Goal: Transaction & Acquisition: Purchase product/service

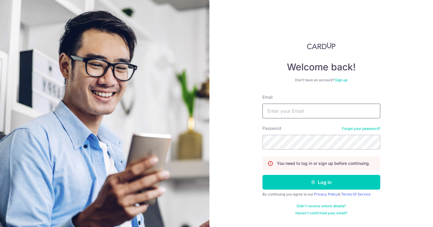
click at [283, 116] on input "Email" at bounding box center [321, 111] width 118 height 15
type input "tiffany.owyc@gmail.com"
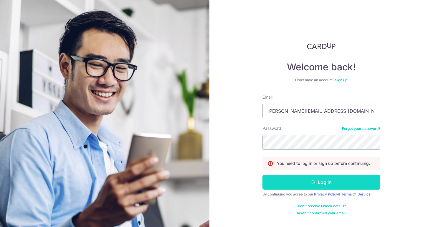
click at [315, 176] on button "Log in" at bounding box center [321, 182] width 118 height 15
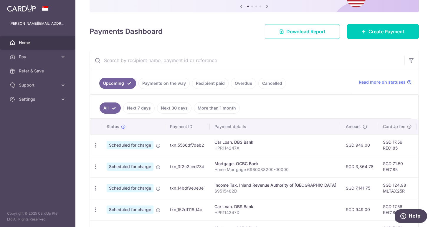
scroll to position [64, 0]
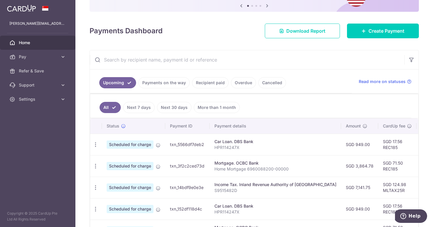
click at [211, 85] on link "Recipient paid" at bounding box center [210, 82] width 37 height 11
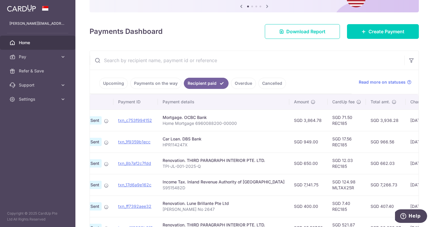
scroll to position [60, 0]
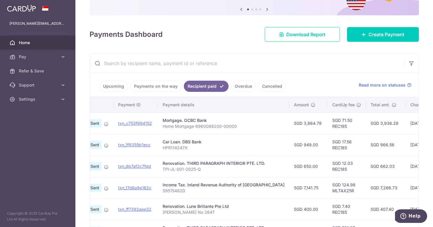
click at [152, 87] on link "Payments on the way" at bounding box center [155, 86] width 51 height 11
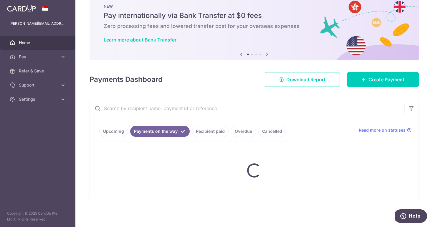
scroll to position [0, 0]
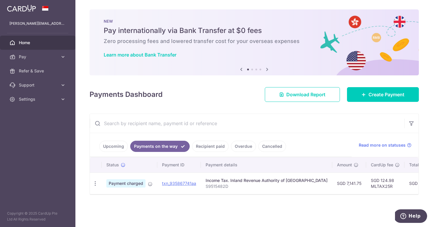
click at [119, 145] on link "Upcoming" at bounding box center [113, 146] width 29 height 11
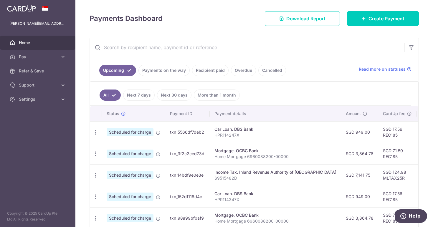
scroll to position [70, 0]
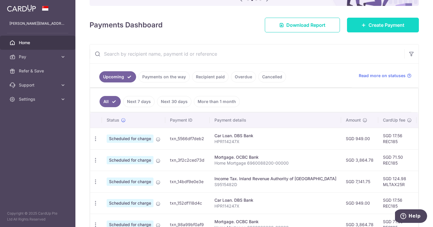
click at [378, 32] on link "Create Payment" at bounding box center [383, 25] width 72 height 15
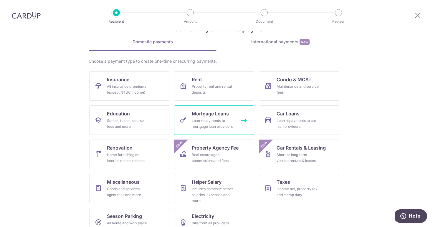
scroll to position [37, 0]
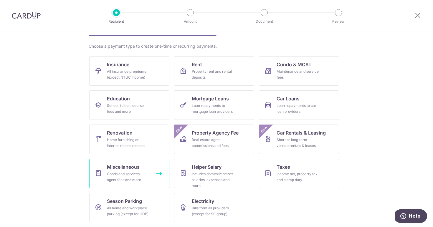
click at [145, 174] on div "Goods and services, agent fees and more" at bounding box center [128, 177] width 42 height 12
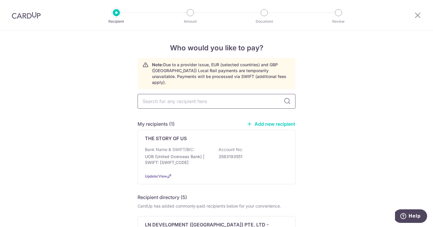
click at [194, 97] on input "text" at bounding box center [217, 101] width 158 height 15
type input "airple"
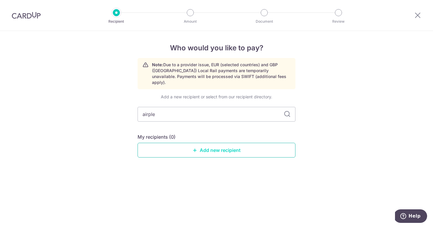
click at [259, 143] on link "Add new recipient" at bounding box center [217, 150] width 158 height 15
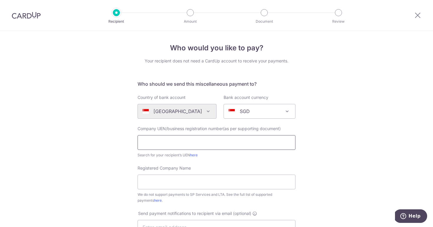
click at [221, 143] on input "text" at bounding box center [217, 142] width 158 height 15
paste input "201722322H888"
drag, startPoint x: 198, startPoint y: 142, endPoint x: 140, endPoint y: 146, distance: 58.2
click at [140, 146] on input "201722322H888" at bounding box center [217, 142] width 158 height 15
click at [194, 154] on link "here" at bounding box center [194, 155] width 8 height 4
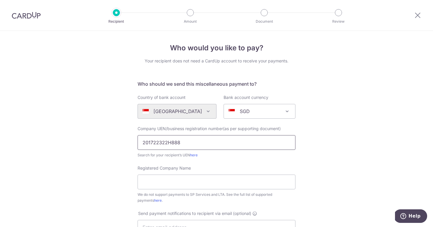
drag, startPoint x: 171, startPoint y: 142, endPoint x: 202, endPoint y: 143, distance: 31.8
click at [202, 143] on input "201722322H888" at bounding box center [217, 142] width 158 height 15
type input "201722322H"
click at [190, 186] on input "Registered Company Name" at bounding box center [217, 182] width 158 height 15
paste input "AIRPLE CONSTRUCTION PTE. LTD."
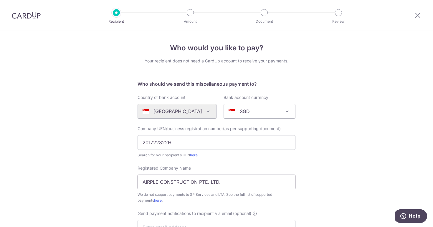
type input "AIRPLE CONSTRUCTION PTE. LTD."
click at [206, 157] on div "Search for your recipient’s UEN here" at bounding box center [217, 155] width 158 height 6
click at [192, 155] on link "here" at bounding box center [194, 155] width 8 height 4
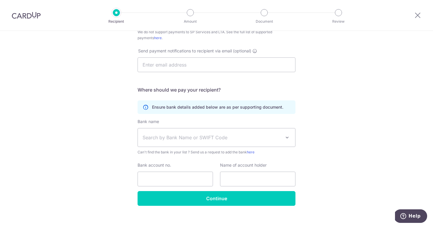
scroll to position [162, 0]
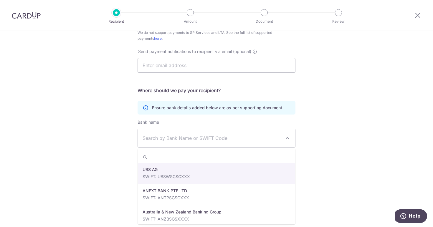
click at [272, 130] on span "Search by Bank Name or SWIFT Code" at bounding box center [216, 138] width 157 height 18
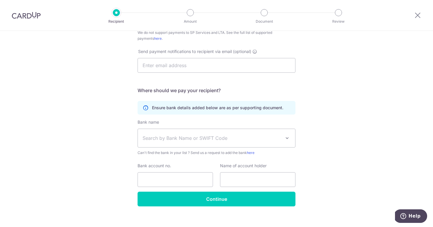
click at [322, 138] on div "Who would you like to pay? Your recipient does not need a CardUp account to rec…" at bounding box center [216, 51] width 433 height 365
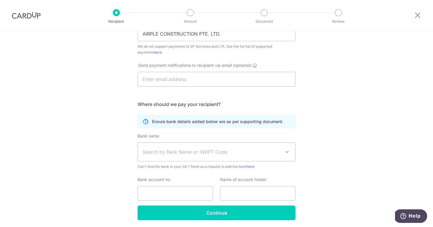
scroll to position [169, 0]
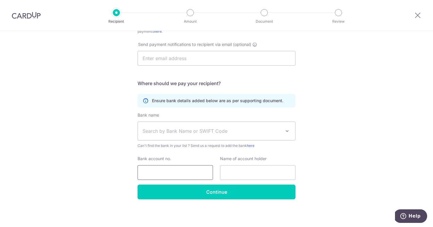
click at [174, 175] on input "Bank account no." at bounding box center [175, 172] width 75 height 15
click at [233, 131] on span "Search by Bank Name or SWIFT Code" at bounding box center [212, 131] width 138 height 7
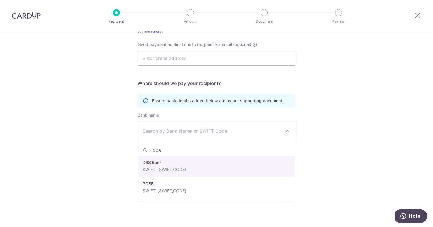
type input "dbs"
select select "6"
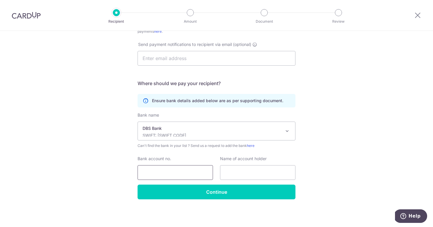
click at [196, 171] on input "Bank account no." at bounding box center [175, 172] width 75 height 15
paste input "0189050506 DBS CURRENT"
drag, startPoint x: 171, startPoint y: 171, endPoint x: 222, endPoint y: 170, distance: 51.0
click at [222, 170] on div "Bank account no. 0189050506 DBS CURRENT Name of account holder" at bounding box center [216, 168] width 165 height 24
type input "0189050506"
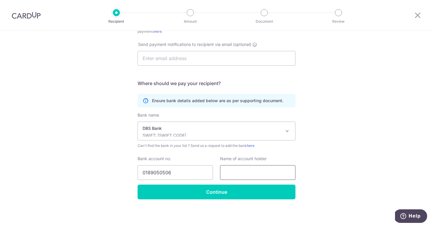
click at [258, 175] on input "text" at bounding box center [257, 172] width 75 height 15
paste input "Airple Construction Pte. Ltd"
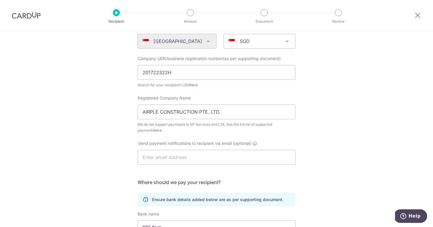
scroll to position [74, 0]
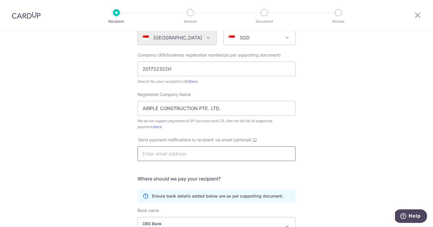
type input "Airple Construction Pte. Ltd"
click at [207, 159] on input "text" at bounding box center [217, 153] width 158 height 15
type input "tiffany_ow@hotmail.com"
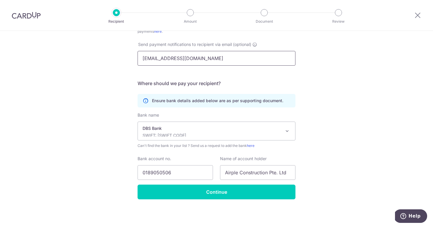
click at [220, 60] on input "tiffany_ow@hotmail.com" at bounding box center [217, 58] width 158 height 15
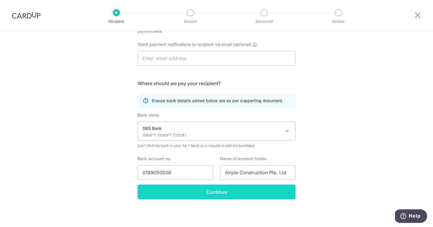
click at [222, 197] on input "Continue" at bounding box center [217, 192] width 158 height 15
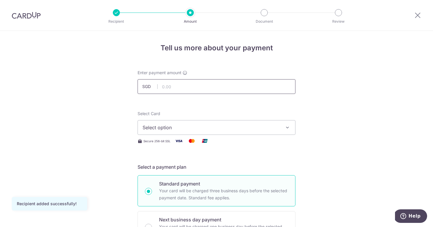
click at [191, 88] on input "text" at bounding box center [217, 86] width 158 height 15
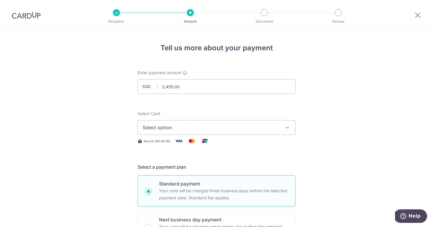
type input "3,455.00"
click at [212, 125] on span "Select option" at bounding box center [211, 127] width 137 height 7
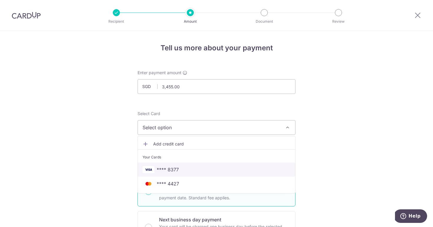
click at [208, 171] on span "**** 8377" at bounding box center [217, 169] width 148 height 7
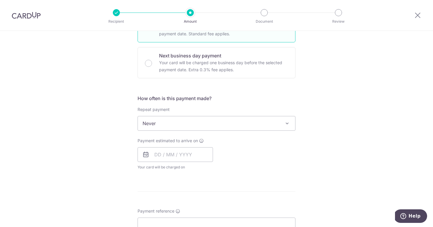
scroll to position [125, 0]
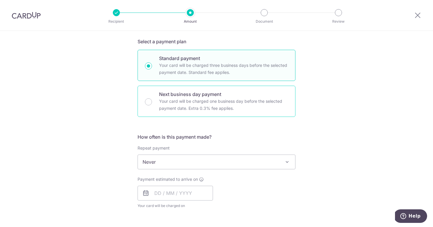
click at [204, 103] on p "Your card will be charged one business day before the selected payment date. Ex…" at bounding box center [223, 105] width 129 height 14
click at [152, 103] on input "Next business day payment Your card will be charged one business day before the…" at bounding box center [148, 101] width 7 height 7
radio input "false"
radio input "true"
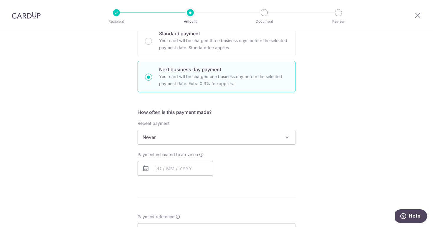
scroll to position [152, 0]
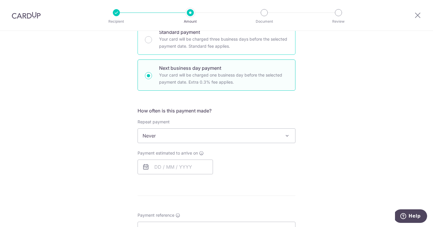
click at [164, 41] on p "Your card will be charged three business days before the selected payment date.…" at bounding box center [223, 43] width 129 height 14
click at [152, 41] on input "Standard payment Your card will be charged three business days before the selec…" at bounding box center [148, 39] width 7 height 7
radio input "true"
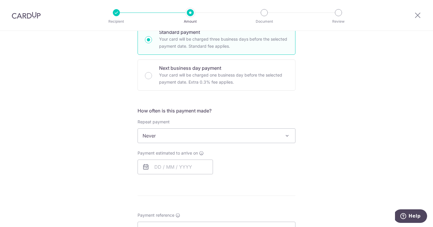
click at [174, 131] on span "Never" at bounding box center [216, 136] width 157 height 14
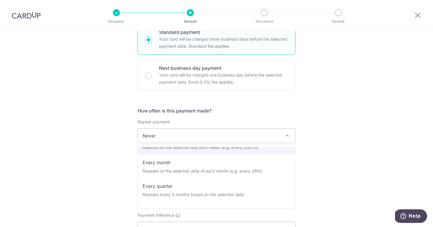
scroll to position [41, 0]
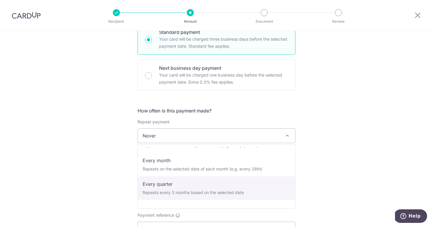
select select "4"
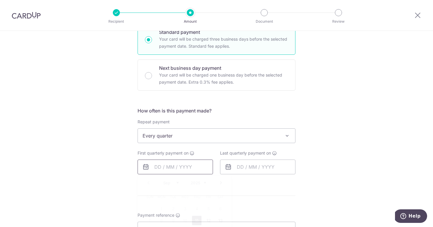
click at [190, 168] on input "text" at bounding box center [175, 167] width 75 height 15
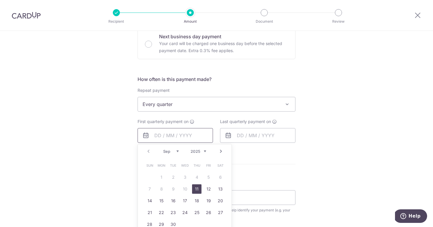
scroll to position [184, 0]
click at [197, 186] on link "11" at bounding box center [196, 187] width 9 height 9
type input "[DATE]"
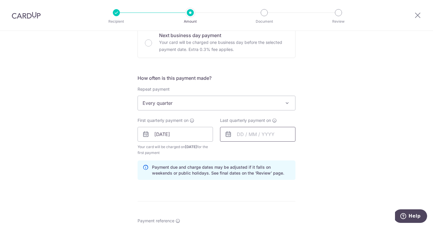
click at [237, 135] on input "text" at bounding box center [257, 134] width 75 height 15
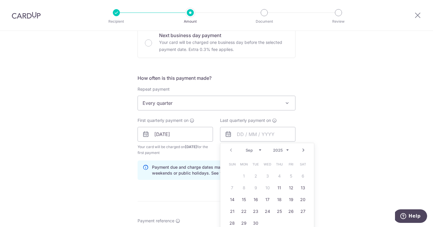
click at [302, 151] on link "Next" at bounding box center [303, 150] width 7 height 7
click at [302, 150] on link "Next" at bounding box center [303, 150] width 7 height 7
click at [279, 189] on link "11" at bounding box center [279, 187] width 9 height 9
type input "11/12/2025"
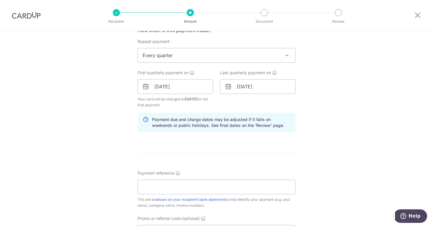
scroll to position [236, 0]
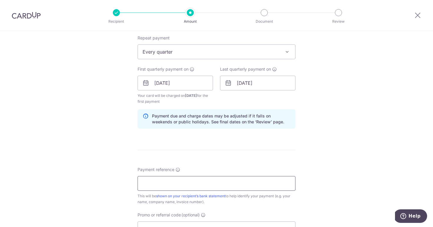
click at [184, 186] on input "Payment reference" at bounding box center [217, 183] width 158 height 15
paste input "der ID 2025-5396"
click at [141, 184] on input "der ID 2025-5396" at bounding box center [217, 183] width 158 height 15
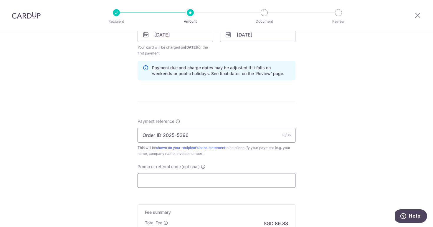
scroll to position [286, 0]
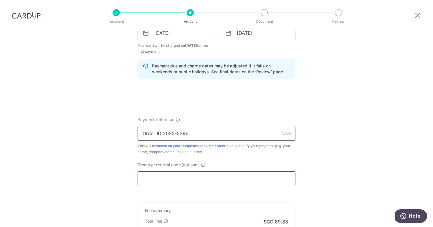
type input "Order ID 2025-5396"
click at [191, 183] on input "Promo or referral code (optional)" at bounding box center [217, 178] width 158 height 15
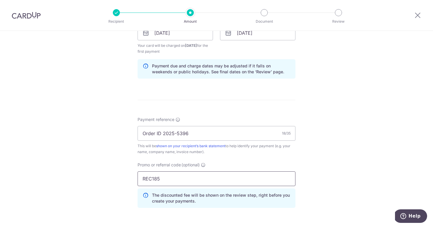
type input "REC185"
click at [108, 170] on div "Tell us more about your payment Enter payment amount SGD 3,455.00 3455.00 Recip…" at bounding box center [216, 39] width 433 height 589
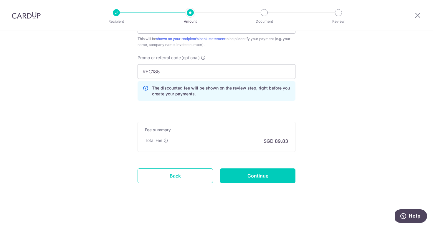
scroll to position [393, 0]
click at [242, 177] on input "Continue" at bounding box center [257, 175] width 75 height 15
type input "Create Schedule"
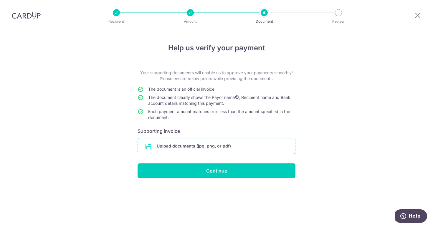
click at [243, 146] on input "file" at bounding box center [216, 145] width 157 height 15
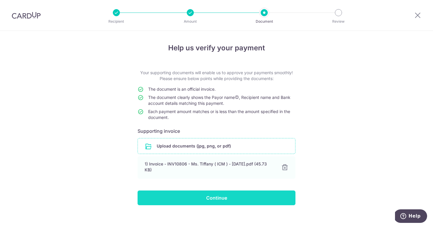
click at [227, 201] on input "Continue" at bounding box center [217, 198] width 158 height 15
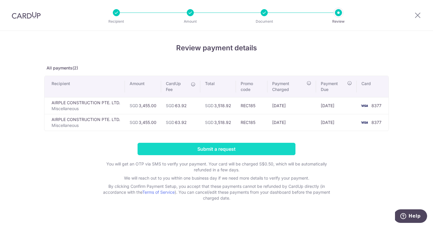
click at [193, 148] on input "Submit a request" at bounding box center [217, 149] width 158 height 12
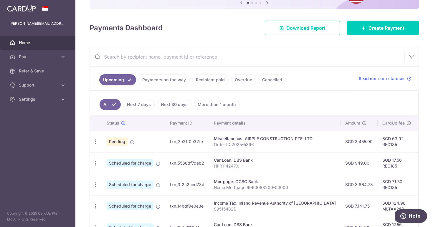
scroll to position [80, 0]
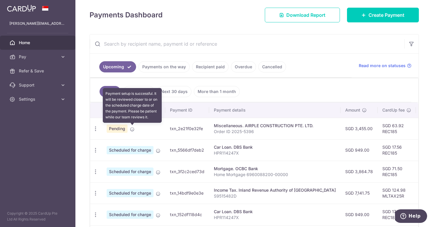
click at [133, 129] on icon at bounding box center [132, 129] width 5 height 5
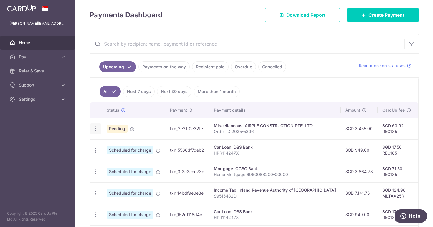
click at [97, 130] on icon "button" at bounding box center [95, 129] width 6 height 6
click at [162, 134] on td "Pending" at bounding box center [133, 129] width 63 height 22
click at [188, 130] on td "txn_2e21f0e32fe" at bounding box center [187, 129] width 44 height 22
click at [164, 130] on td "Pending" at bounding box center [133, 129] width 63 height 22
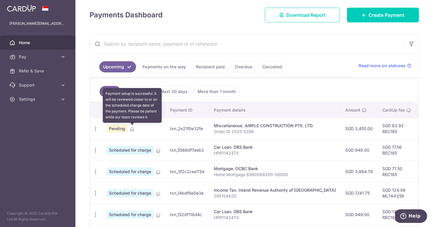
click at [133, 130] on icon at bounding box center [132, 129] width 5 height 5
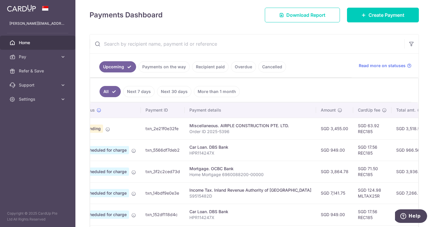
scroll to position [0, 0]
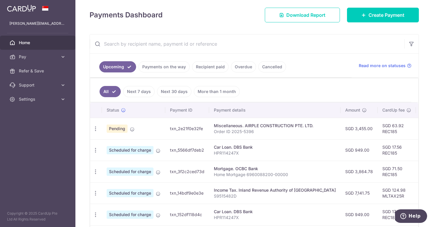
click at [135, 88] on link "Next 7 days" at bounding box center [139, 91] width 32 height 11
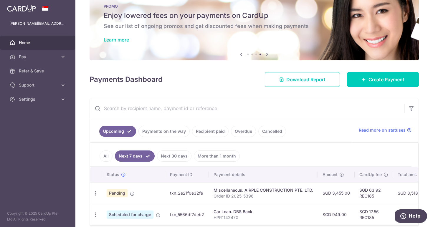
scroll to position [42, 0]
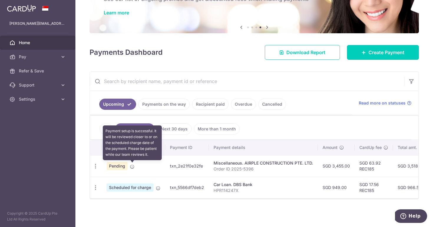
click at [132, 166] on icon at bounding box center [132, 166] width 5 height 5
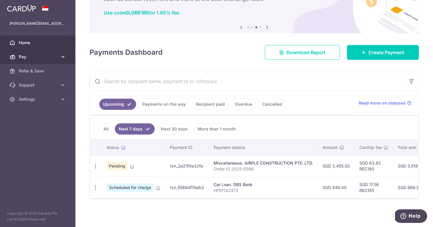
click at [36, 57] on span "Pay" at bounding box center [38, 57] width 39 height 6
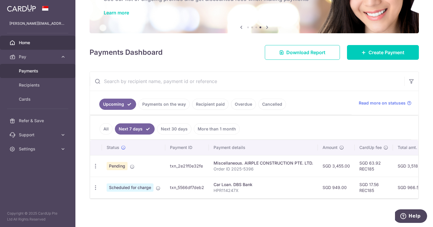
click at [36, 72] on span "Payments" at bounding box center [38, 71] width 39 height 6
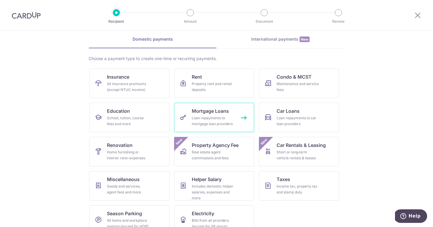
scroll to position [37, 0]
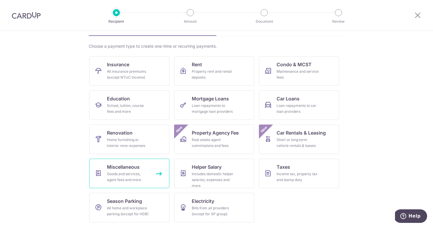
click at [152, 175] on link "Miscellaneous Goods and services, agent fees and more" at bounding box center [129, 173] width 80 height 29
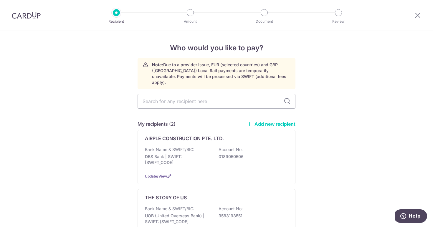
click at [267, 121] on link "Add new recipient" at bounding box center [271, 124] width 49 height 6
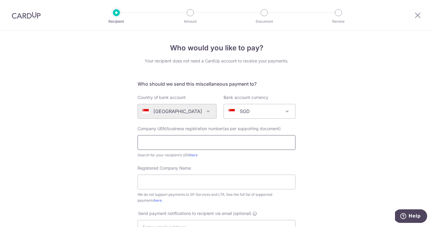
click at [190, 142] on input "text" at bounding box center [217, 142] width 158 height 15
click at [164, 139] on input "text" at bounding box center [217, 142] width 158 height 15
paste input "MFC ALLIANCE PTE. LTD."
type input "MFC ALLIANCE PTE. LTD."
click at [188, 188] on input "Registered Company Name" at bounding box center [217, 182] width 158 height 15
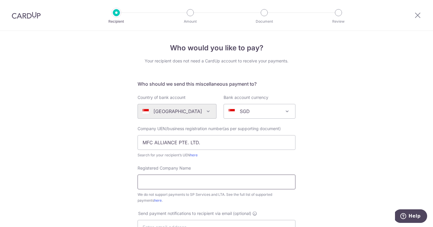
paste input "MFC ALLIANCE PTE. LTD."
type input "MFC ALLIANCE PTE. LTD."
click at [214, 135] on div "Company UEN/business registration number(as per supporting document) MFC ALLIAN…" at bounding box center [217, 142] width 158 height 32
drag, startPoint x: 210, startPoint y: 145, endPoint x: 130, endPoint y: 144, distance: 79.5
click at [130, 144] on div "Who would you like to pay? Your recipient does not need a CardUp account to rec…" at bounding box center [216, 213] width 433 height 365
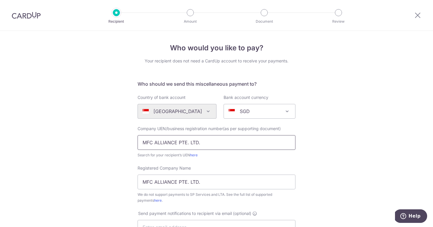
paste input "200412194R"
type input "200412194R"
click at [129, 160] on div "Who would you like to pay? Your recipient does not need a CardUp account to rec…" at bounding box center [216, 213] width 433 height 365
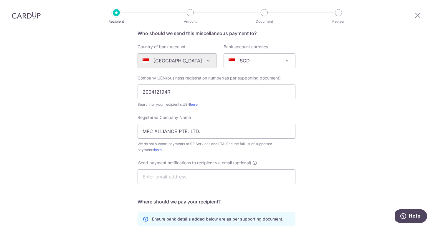
scroll to position [56, 0]
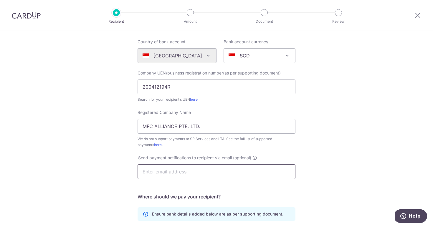
click at [158, 166] on input "text" at bounding box center [217, 171] width 158 height 15
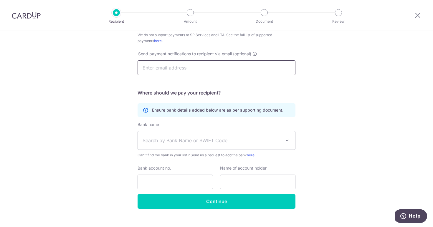
scroll to position [168, 0]
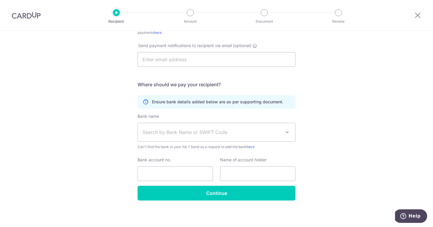
click at [195, 132] on span "Search by Bank Name or SWIFT Code" at bounding box center [212, 132] width 138 height 7
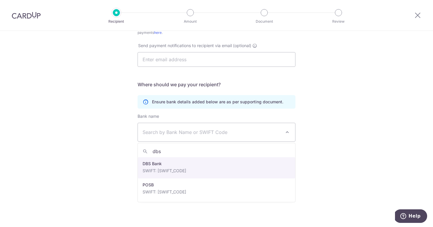
type input "dbs"
select select "6"
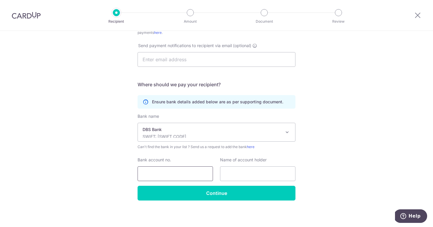
click at [188, 173] on input "Bank account no." at bounding box center [175, 173] width 75 height 15
type input "0149047438"
click at [244, 176] on input "text" at bounding box center [257, 173] width 75 height 15
paste input "MFC ALLIANCE PTE. LTD."
type input "MFC ALLIANCE PTE. LTD."
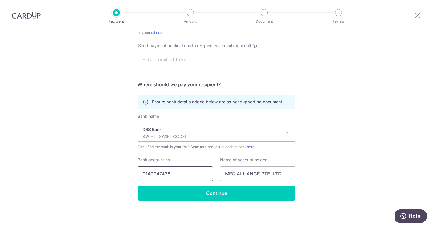
click at [196, 171] on input "0149047438" at bounding box center [175, 173] width 75 height 15
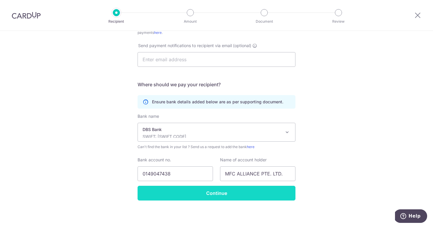
click at [206, 191] on input "Continue" at bounding box center [217, 193] width 158 height 15
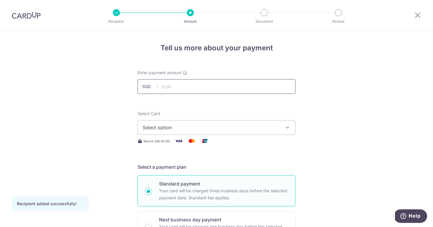
click at [189, 81] on input "text" at bounding box center [217, 86] width 158 height 15
type input "1,000.00"
click at [214, 124] on span "Select option" at bounding box center [211, 127] width 137 height 7
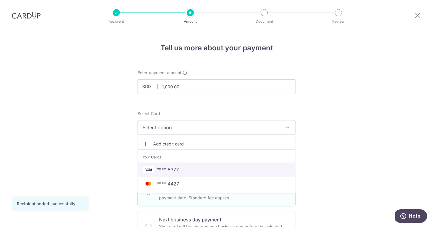
click at [202, 171] on span "**** 8377" at bounding box center [217, 169] width 148 height 7
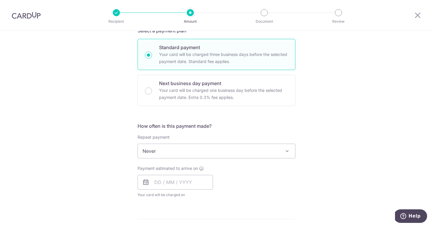
scroll to position [138, 0]
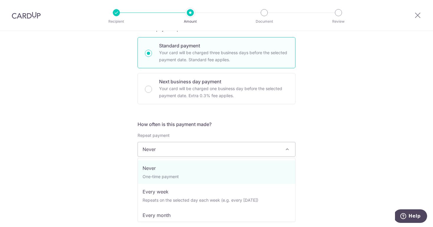
click at [190, 156] on span "Never" at bounding box center [216, 149] width 157 height 14
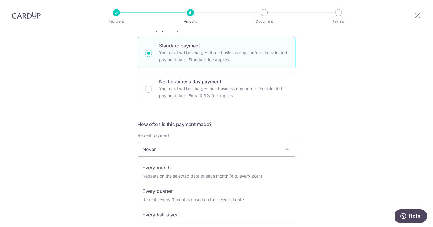
scroll to position [48, 0]
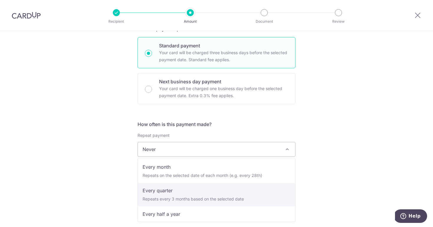
select select "4"
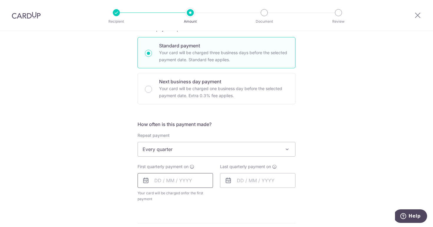
click at [159, 182] on input "text" at bounding box center [175, 180] width 75 height 15
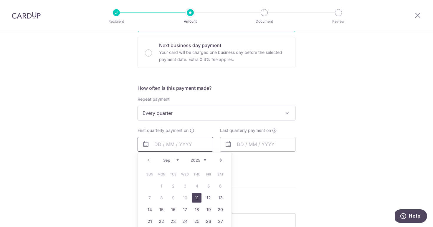
scroll to position [180, 0]
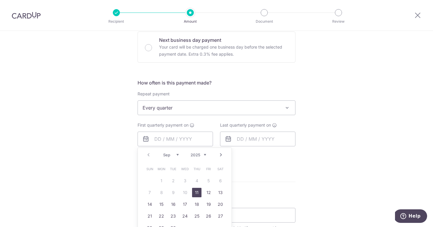
click at [196, 191] on link "11" at bounding box center [196, 192] width 9 height 9
type input "[DATE]"
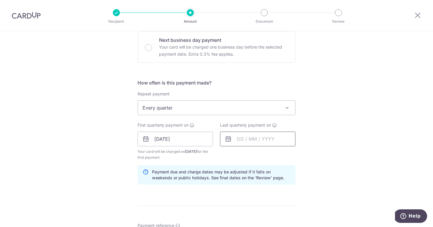
click at [243, 138] on input "text" at bounding box center [257, 139] width 75 height 15
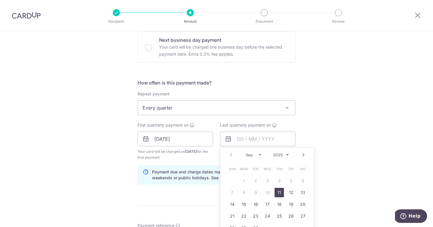
click at [304, 153] on link "Next" at bounding box center [303, 154] width 7 height 7
click at [243, 183] on link "1" at bounding box center [243, 180] width 9 height 9
type input "01/12/2025"
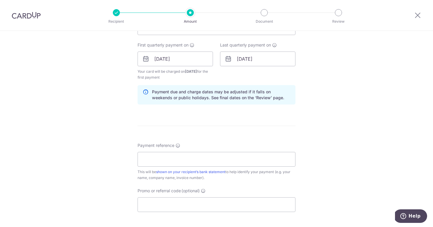
scroll to position [287, 0]
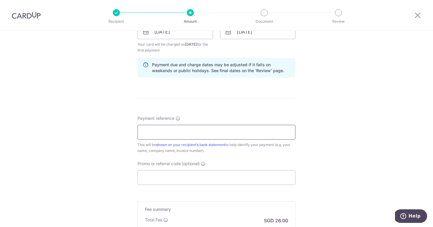
click at [176, 128] on input "Payment reference" at bounding box center [217, 132] width 158 height 15
type input "251237"
click at [168, 175] on input "Promo or referral code (optional)" at bounding box center [217, 177] width 158 height 15
type input "T"
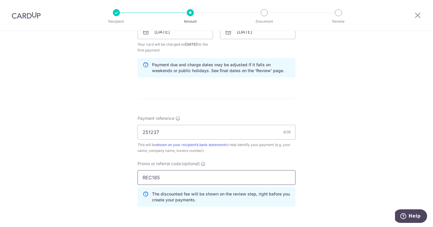
type input "REC185"
click at [308, 170] on div "Tell us more about your payment Enter payment amount SGD 1,000.00 1000.00 Recip…" at bounding box center [216, 38] width 433 height 589
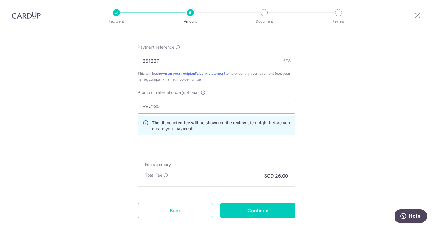
scroll to position [393, 0]
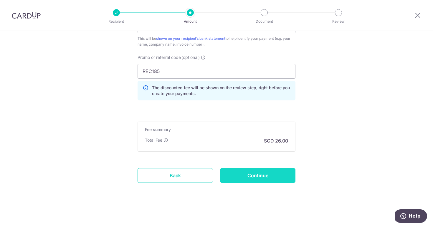
click at [255, 180] on input "Continue" at bounding box center [257, 175] width 75 height 15
type input "Create Schedule"
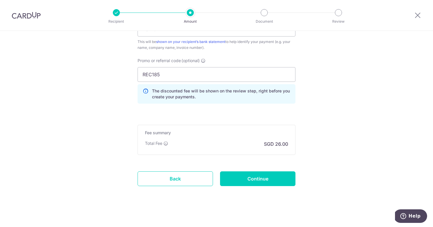
scroll to position [387, 0]
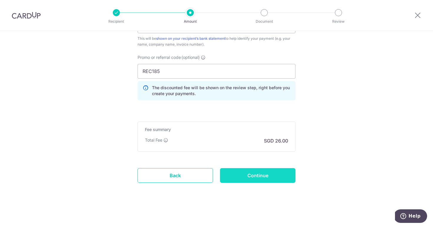
click at [243, 173] on input "Continue" at bounding box center [257, 175] width 75 height 15
type input "Create Schedule"
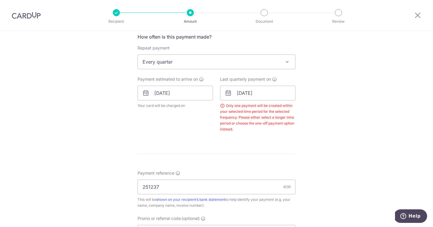
scroll to position [208, 0]
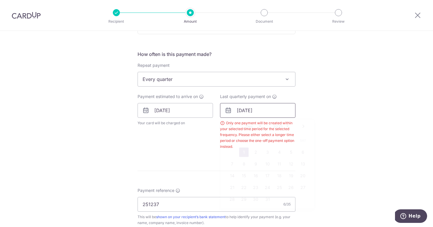
click at [239, 111] on input "[DATE]" at bounding box center [257, 110] width 75 height 15
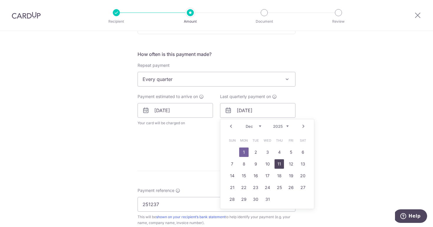
click at [280, 165] on link "11" at bounding box center [279, 163] width 9 height 9
type input "[DATE]"
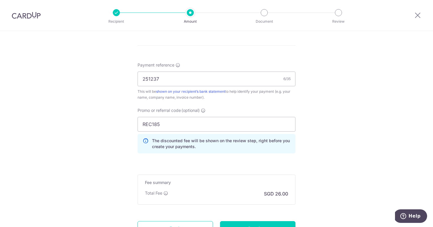
scroll to position [405, 0]
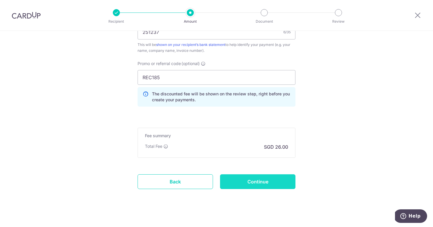
click at [235, 185] on input "Continue" at bounding box center [257, 181] width 75 height 15
type input "Create Schedule"
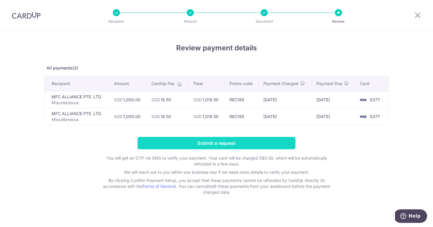
click at [202, 145] on input "Submit a request" at bounding box center [217, 143] width 158 height 12
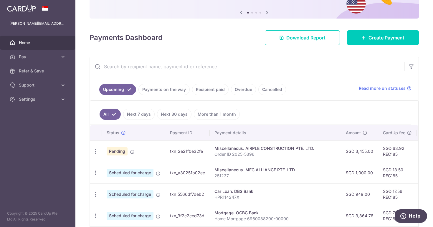
scroll to position [98, 0]
